Goal: Information Seeking & Learning: Learn about a topic

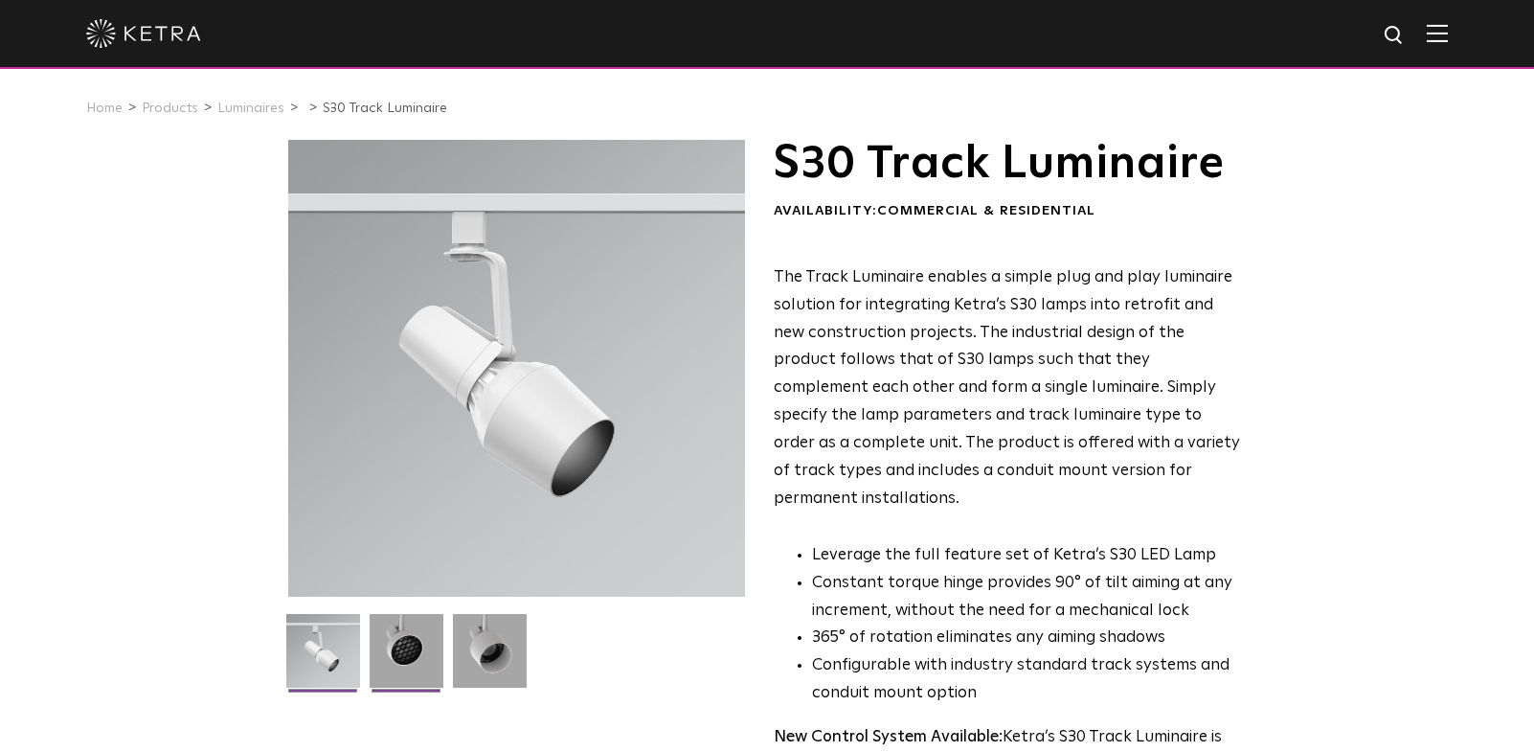
click at [415, 650] on img at bounding box center [407, 658] width 74 height 88
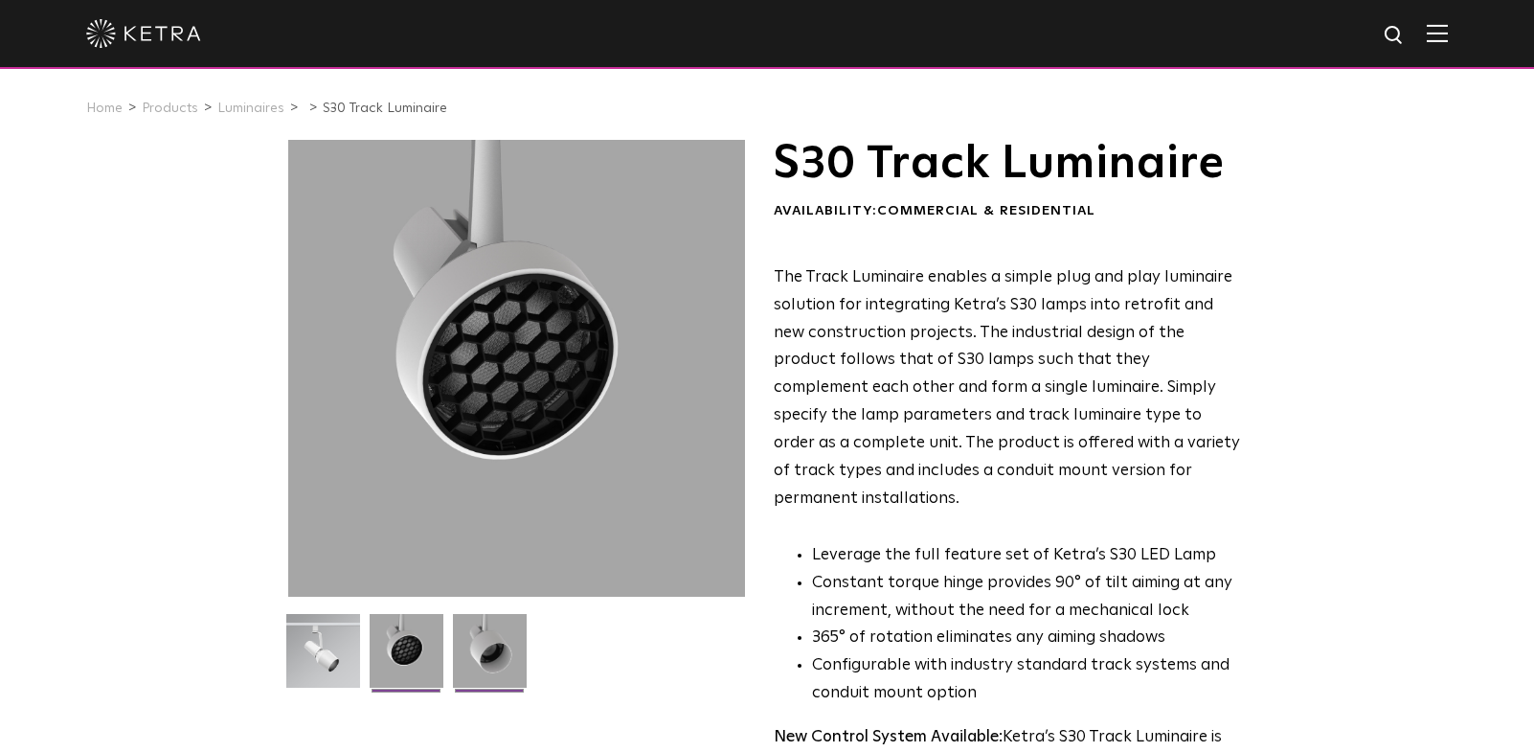
click at [488, 648] on img at bounding box center [490, 658] width 74 height 88
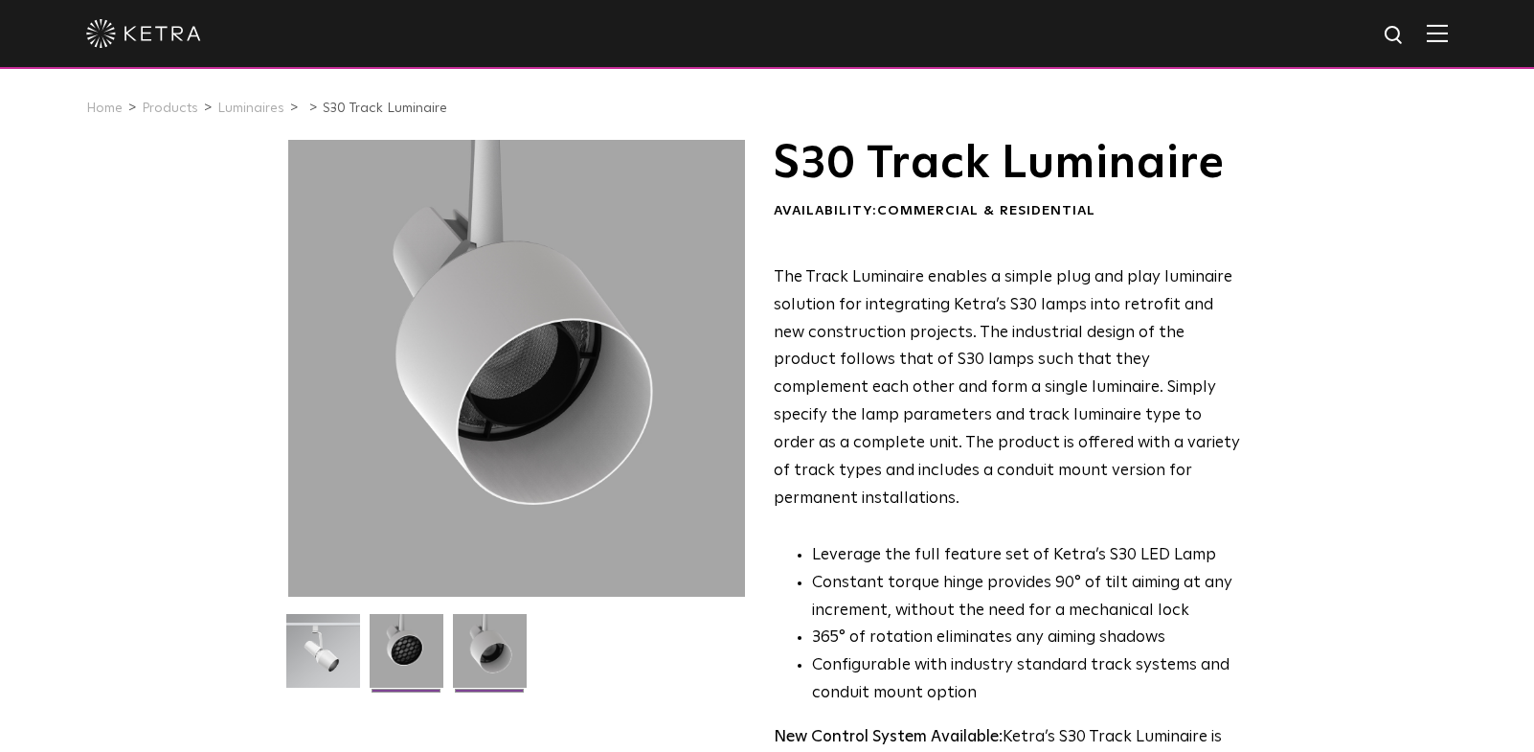
click at [421, 644] on img at bounding box center [407, 658] width 74 height 88
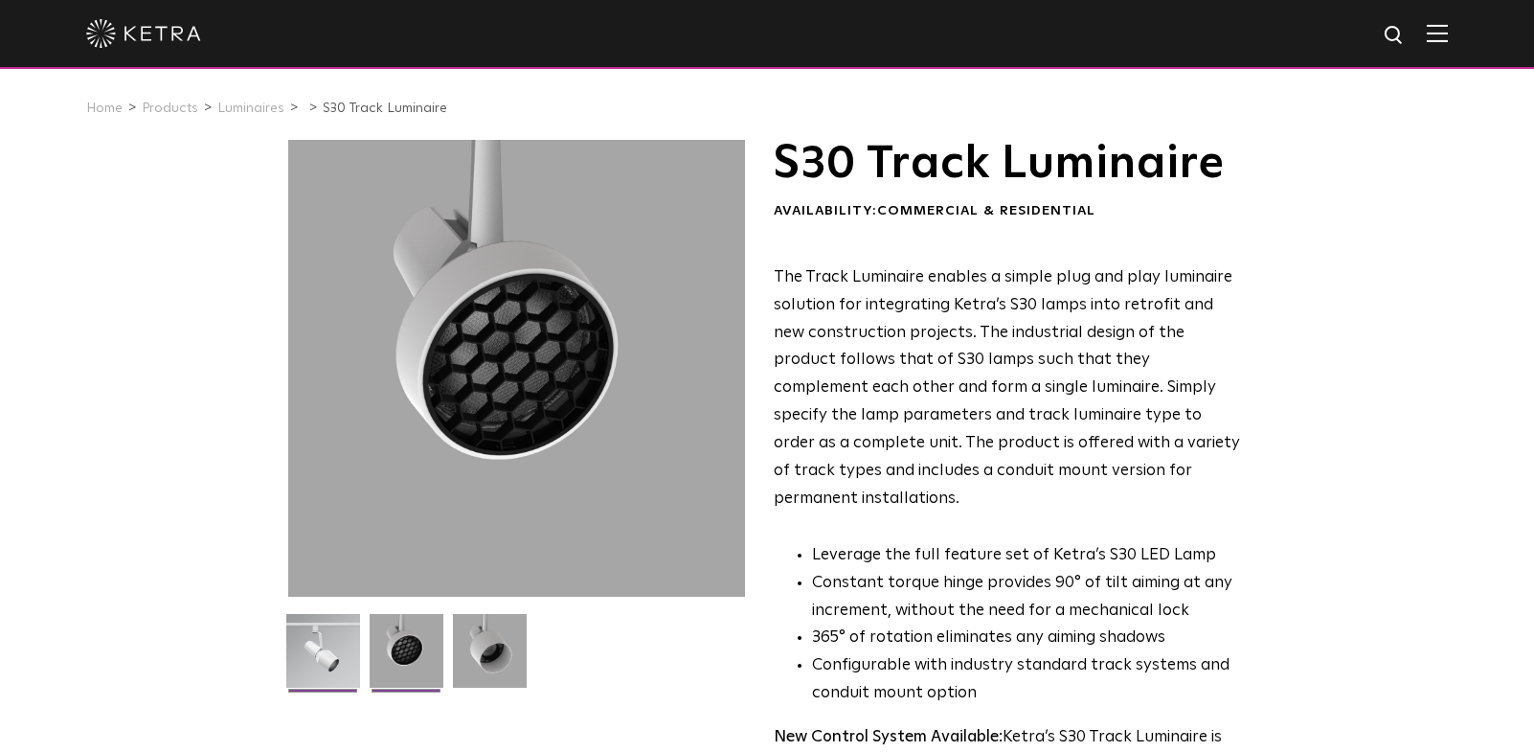
click at [308, 648] on img at bounding box center [323, 658] width 74 height 88
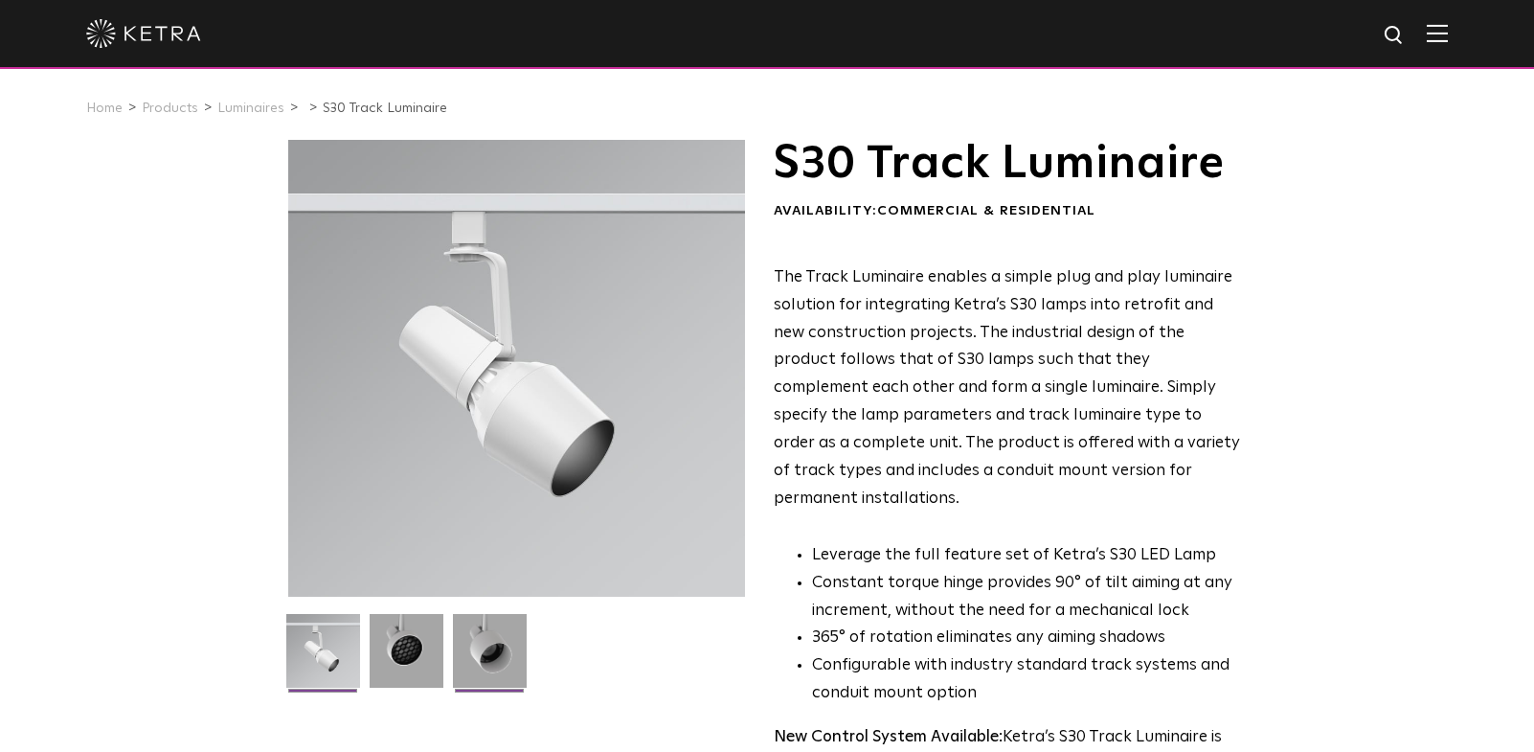
click at [499, 643] on img at bounding box center [490, 658] width 74 height 88
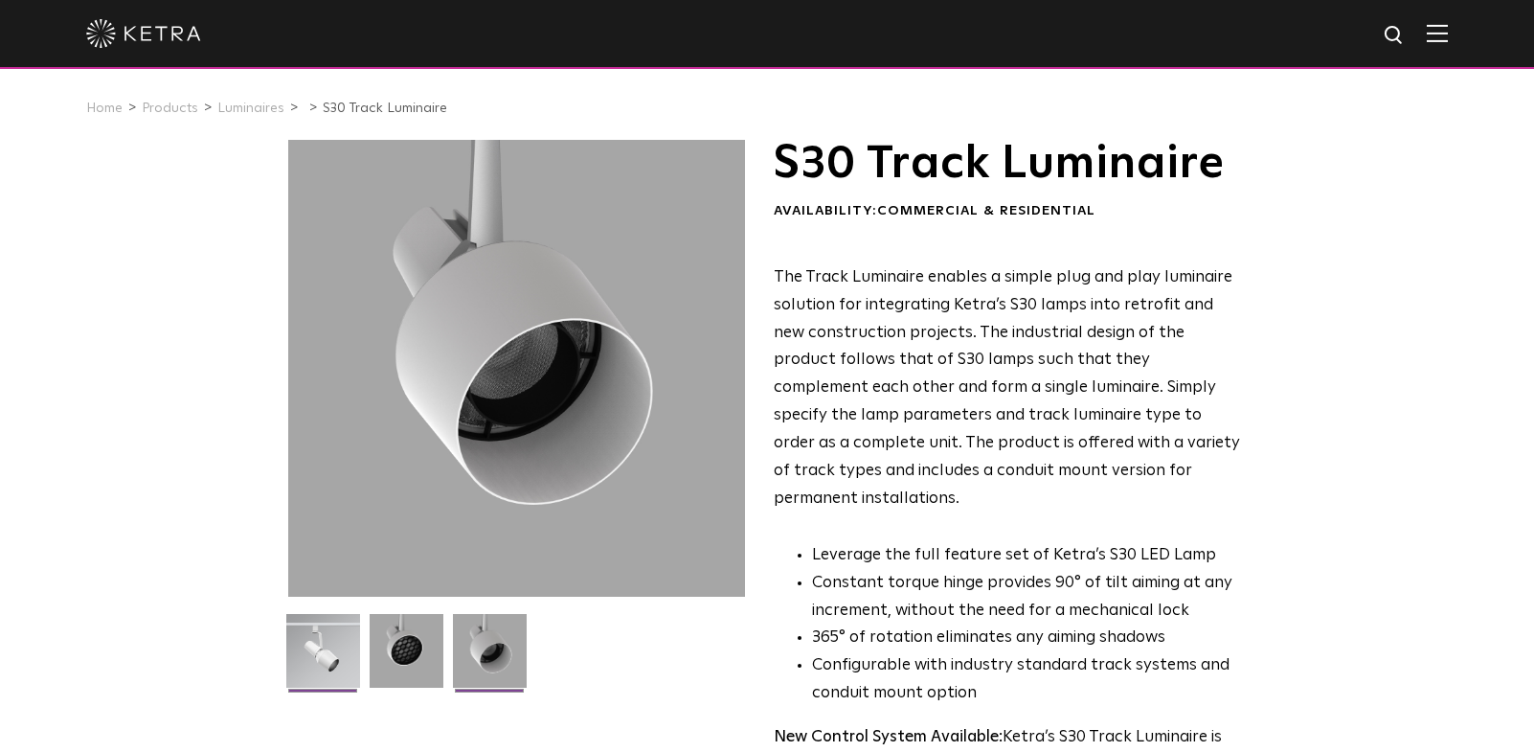
click at [339, 640] on img at bounding box center [323, 658] width 74 height 88
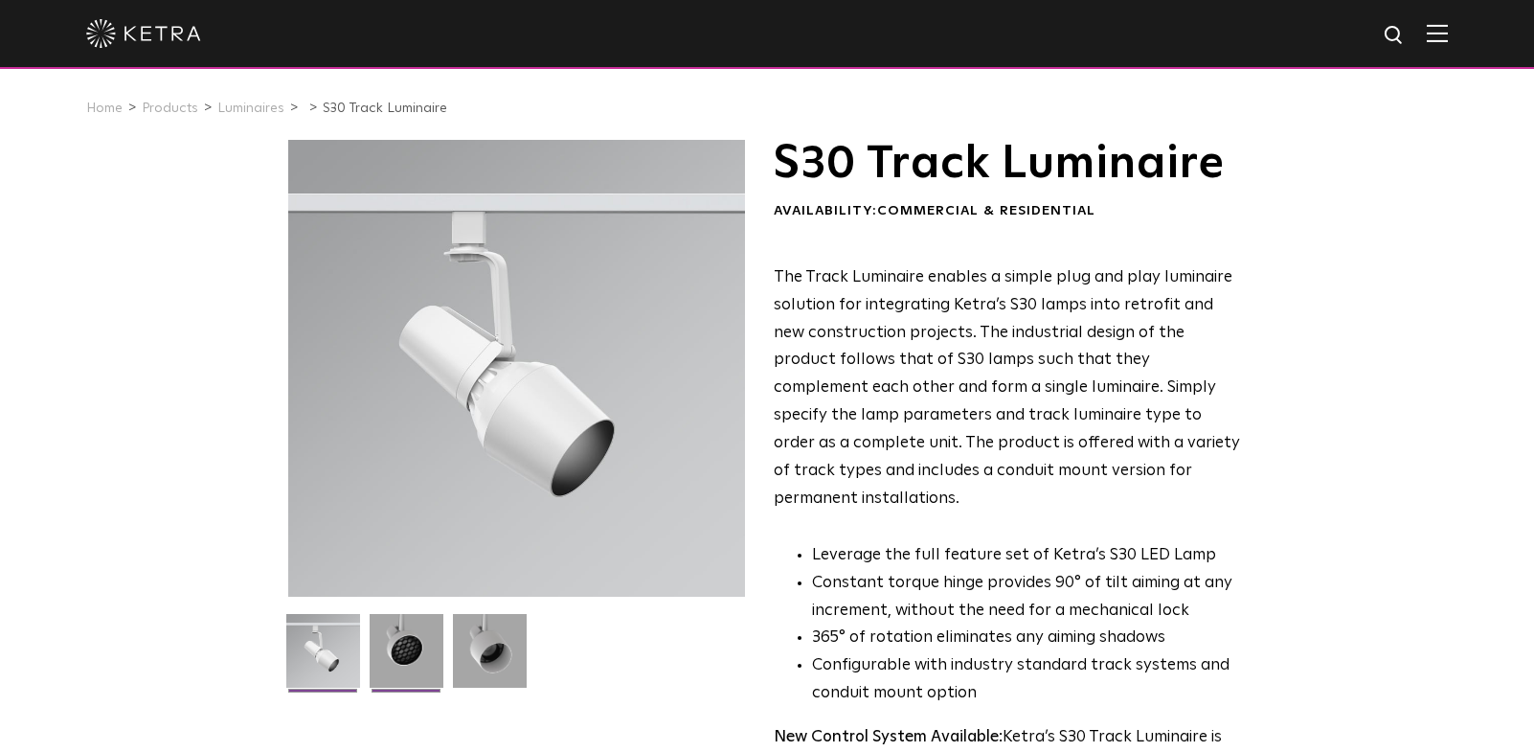
click at [382, 639] on img at bounding box center [407, 658] width 74 height 88
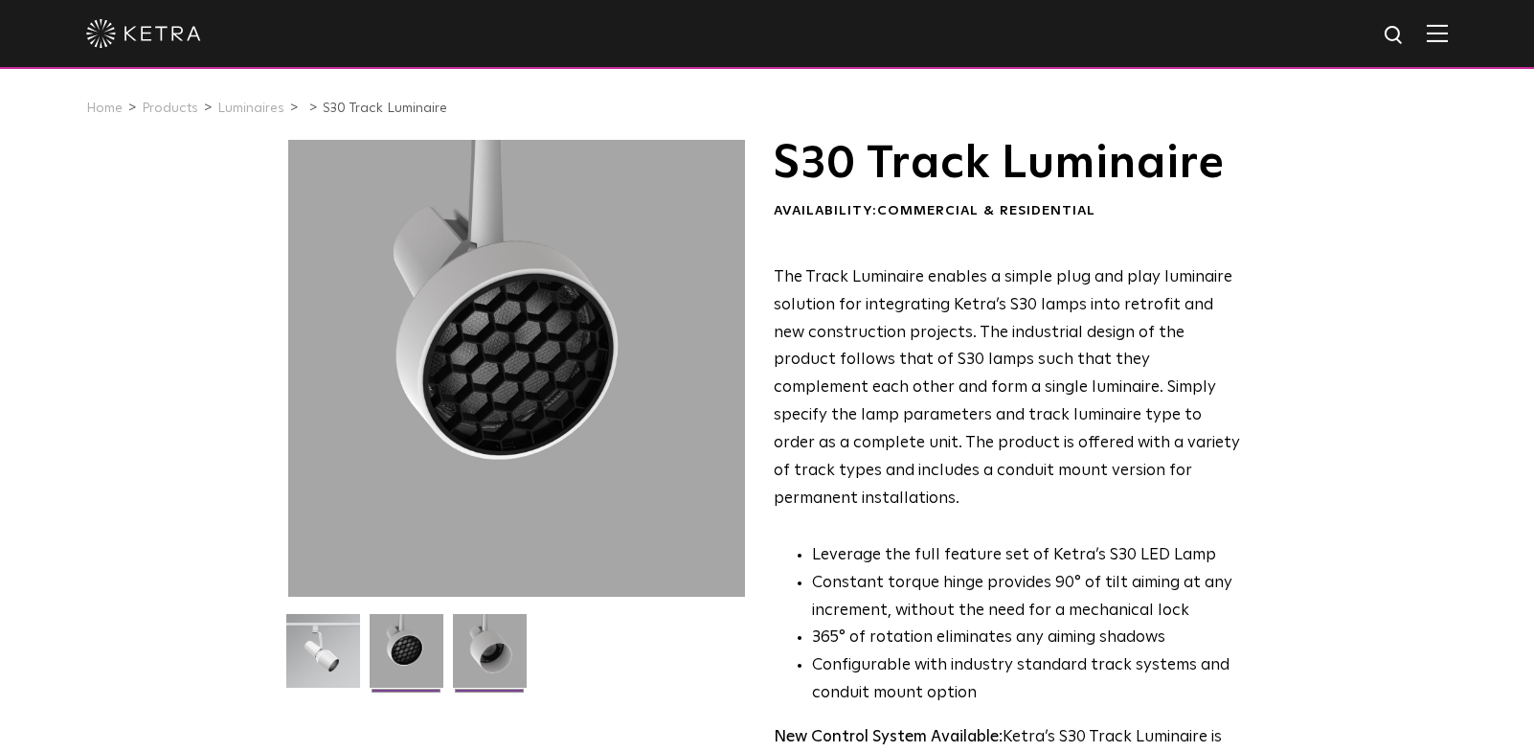
click at [502, 654] on img at bounding box center [490, 658] width 74 height 88
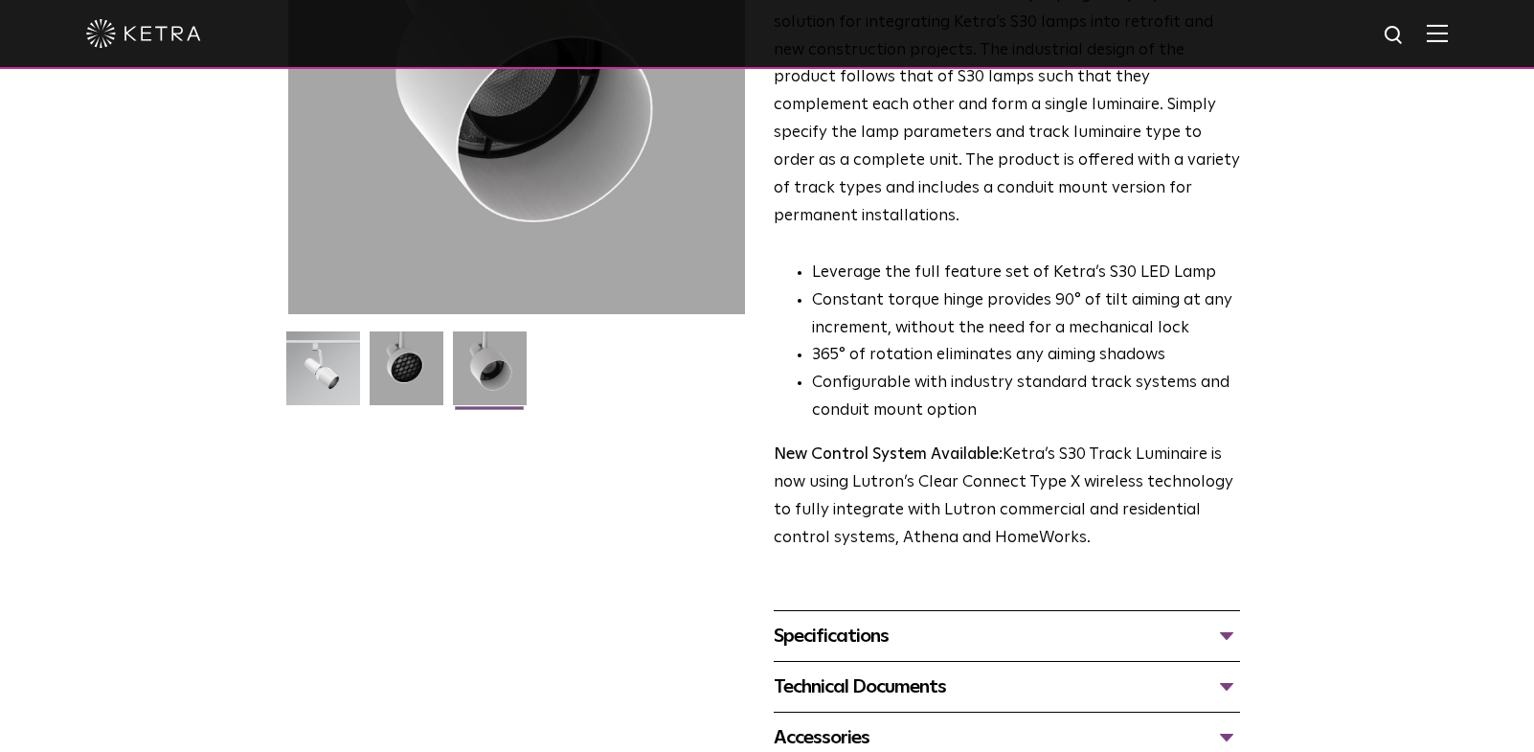
scroll to position [287, 0]
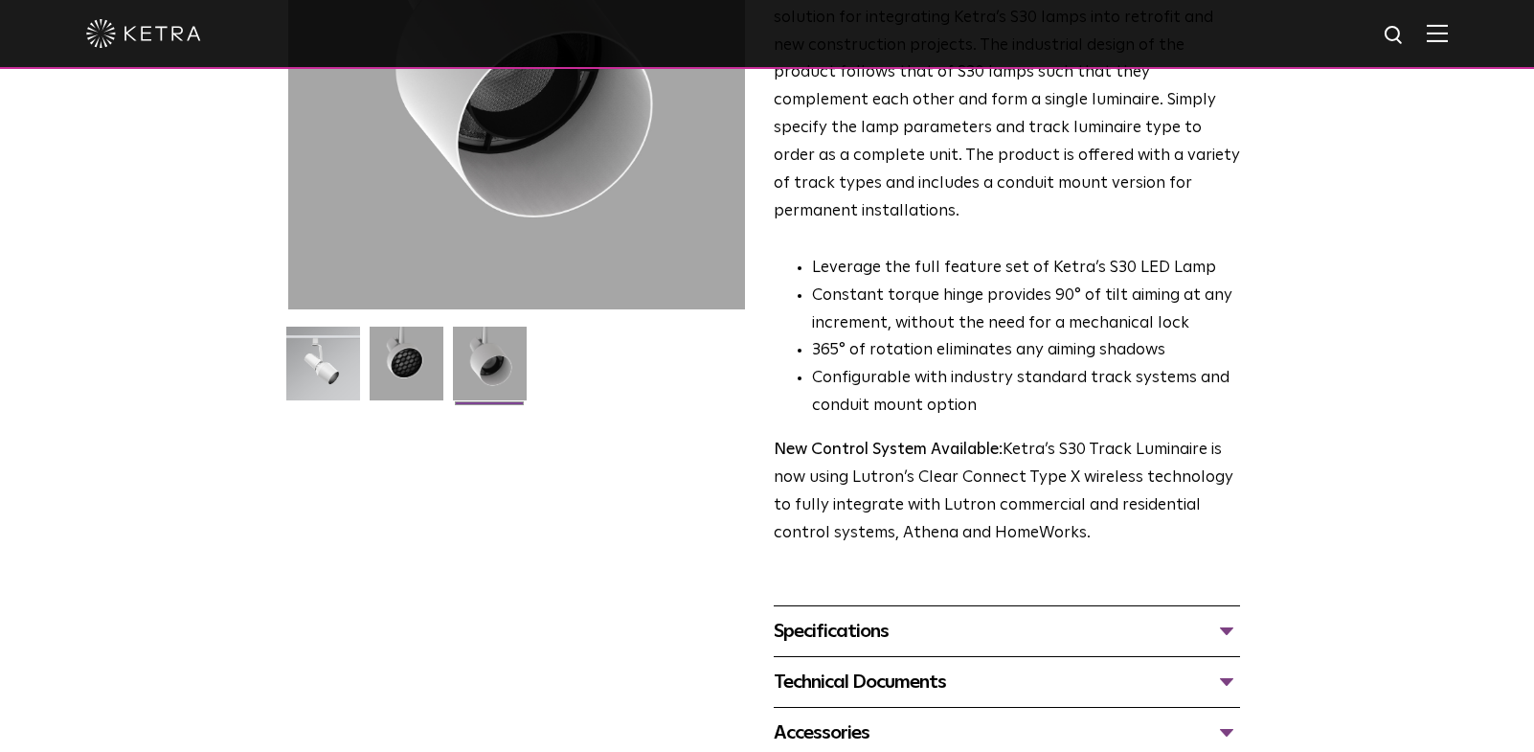
click at [841, 616] on div "Specifications" at bounding box center [1007, 631] width 466 height 31
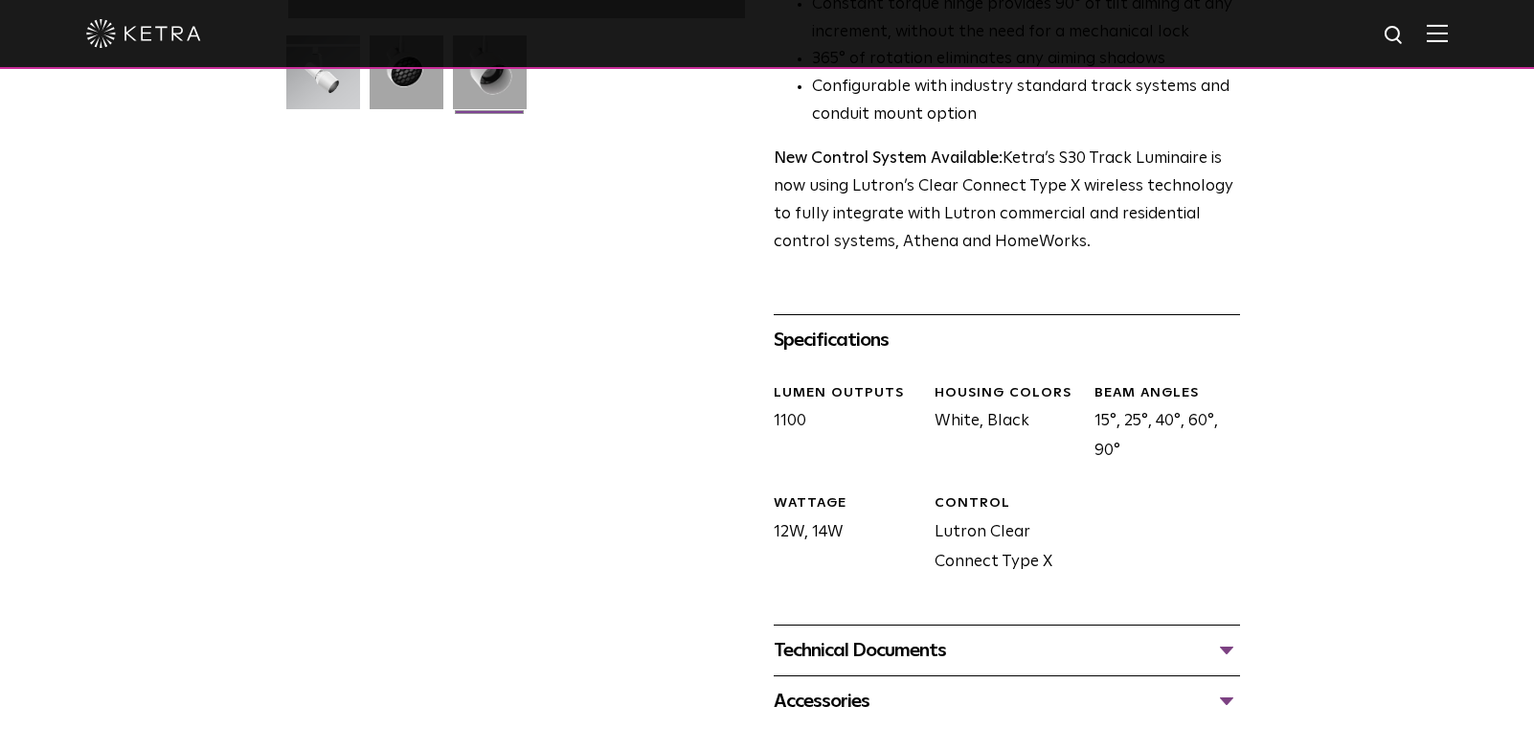
scroll to position [670, 0]
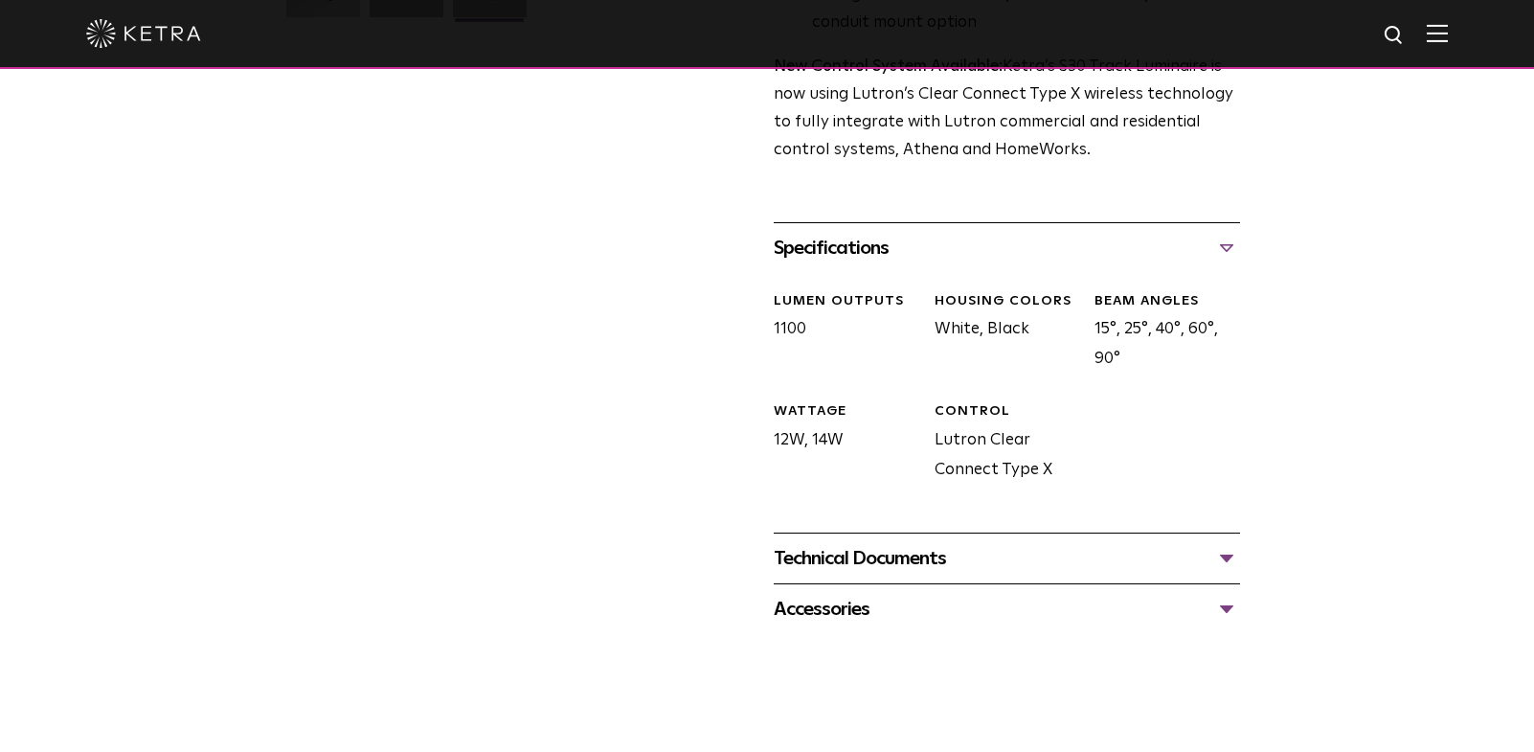
click at [842, 543] on div "Technical Documents" at bounding box center [1007, 558] width 466 height 31
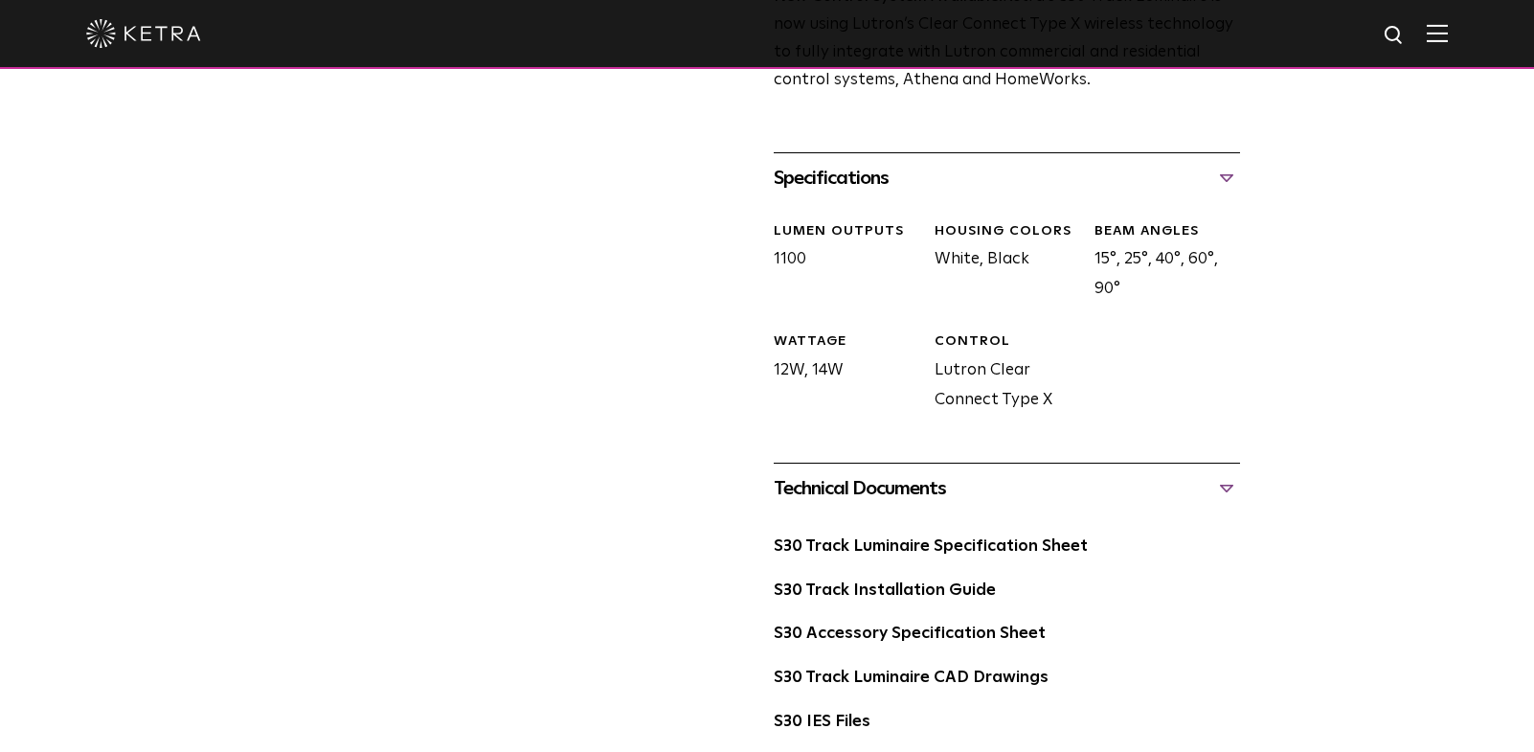
scroll to position [766, 0]
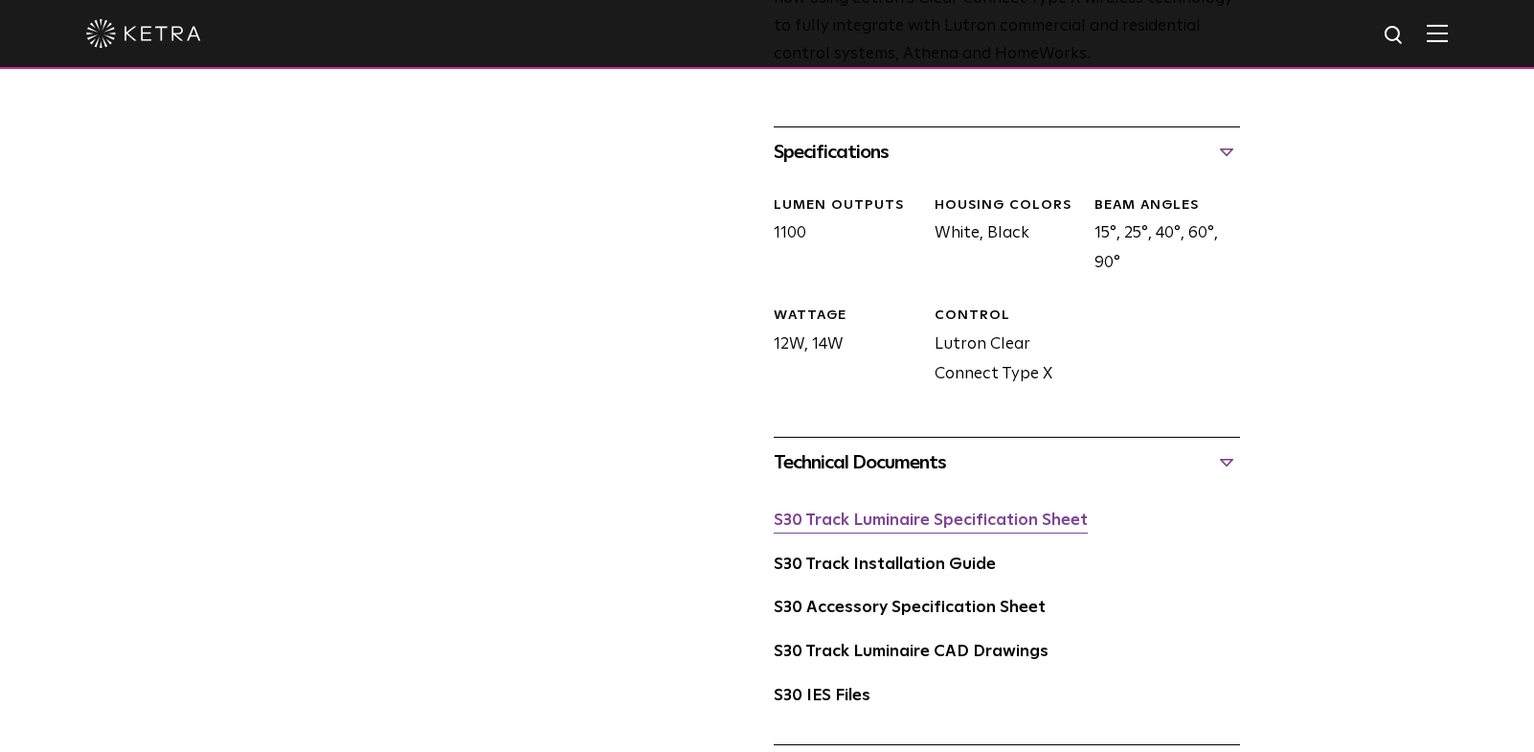
click at [875, 512] on link "S30 Track Luminaire Specification Sheet" at bounding box center [931, 520] width 314 height 16
